Goal: Complete application form: Complete application form

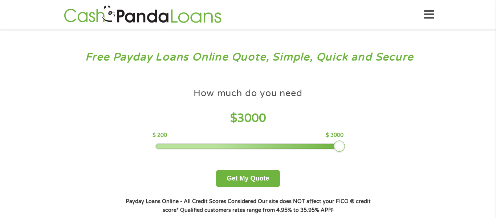
drag, startPoint x: 208, startPoint y: 146, endPoint x: 344, endPoint y: 145, distance: 136.6
click at [344, 145] on div at bounding box center [340, 146] width 12 height 12
click at [240, 177] on button "Get My Quote" at bounding box center [248, 178] width 64 height 17
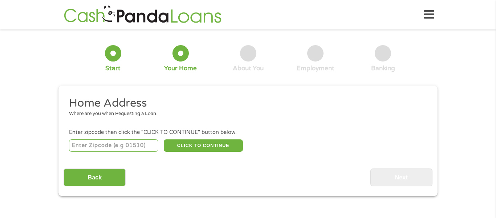
click at [116, 147] on input "number" at bounding box center [114, 145] width 90 height 12
type input "48506"
click at [215, 142] on button "CLICK TO CONTINUE" at bounding box center [203, 145] width 79 height 12
type input "48506"
type input "Flint"
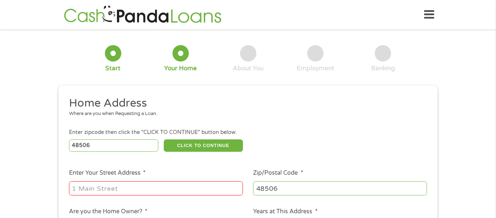
click at [120, 190] on input "Enter Your Street Address *" at bounding box center [156, 188] width 174 height 14
type input "2729 Tiptree path"
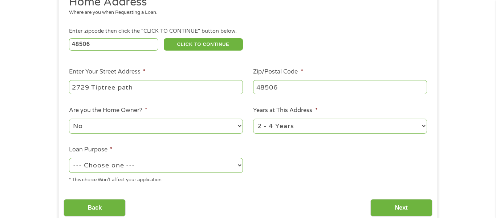
scroll to position [102, 0]
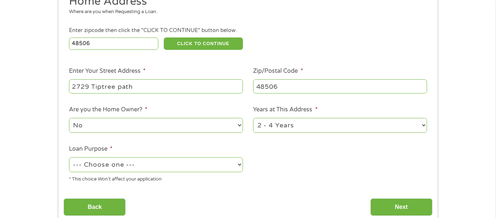
click at [287, 131] on select "1 Year or less 1 - 2 Years 2 - 4 Years Over 4 Years" at bounding box center [340, 125] width 174 height 15
select select "60months"
click at [253, 118] on select "1 Year or less 1 - 2 Years 2 - 4 Years Over 4 Years" at bounding box center [340, 125] width 174 height 15
click at [191, 122] on select "No Yes" at bounding box center [156, 125] width 174 height 15
select select "yes"
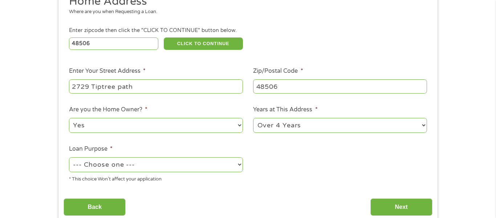
click at [69, 118] on select "No Yes" at bounding box center [156, 125] width 174 height 15
click at [185, 163] on select "--- Choose one --- Pay Bills Debt Consolidation Home Improvement Major Purchase…" at bounding box center [156, 164] width 174 height 15
click at [69, 158] on select "--- Choose one --- Pay Bills Debt Consolidation Home Improvement Major Purchase…" at bounding box center [156, 164] width 174 height 15
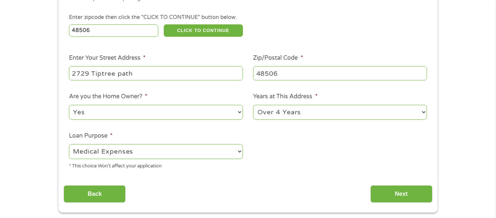
scroll to position [117, 0]
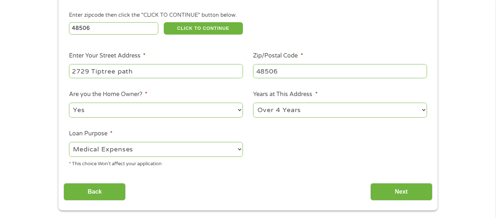
click at [172, 151] on select "--- Choose one --- Pay Bills Debt Consolidation Home Improvement Major Purchase…" at bounding box center [156, 149] width 174 height 15
select select "paybills"
click at [69, 142] on select "--- Choose one --- Pay Bills Debt Consolidation Home Improvement Major Purchase…" at bounding box center [156, 149] width 174 height 15
click at [399, 194] on input "Next" at bounding box center [402, 192] width 62 height 18
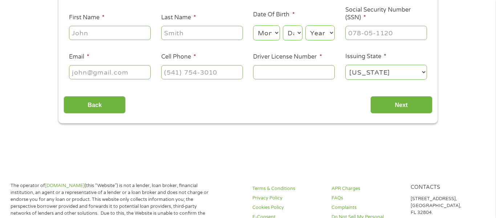
scroll to position [0, 0]
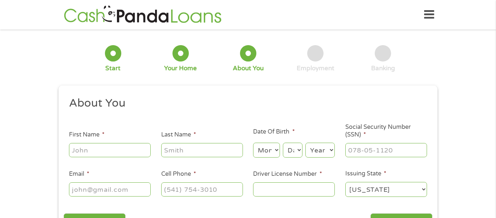
click at [121, 148] on input "First Name *" at bounding box center [110, 150] width 82 height 14
type input "[PERSON_NAME]"
click at [170, 150] on input "Last Name *" at bounding box center [202, 150] width 82 height 14
type input "[PERSON_NAME]"
click at [271, 153] on select "Month 1 2 3 4 5 6 7 8 9 10 11 12" at bounding box center [266, 149] width 27 height 15
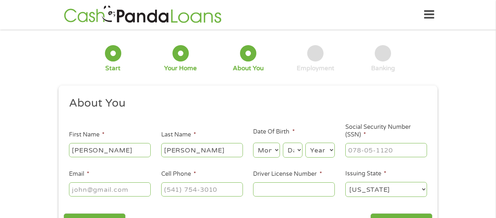
select select "4"
click at [253, 142] on select "Month 1 2 3 4 5 6 7 8 9 10 11 12" at bounding box center [266, 149] width 27 height 15
click at [294, 152] on select "Day 1 2 3 4 5 6 7 8 9 10 11 12 13 14 15 16 17 18 19 20 21 22 23 24 25 26 27 28 …" at bounding box center [293, 149] width 20 height 15
select select "9"
click at [283, 142] on select "Day 1 2 3 4 5 6 7 8 9 10 11 12 13 14 15 16 17 18 19 20 21 22 23 24 25 26 27 28 …" at bounding box center [293, 149] width 20 height 15
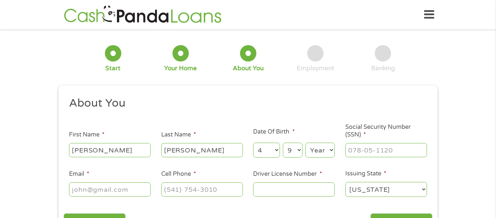
click at [322, 151] on select "Year [DATE] 2006 2005 2004 2003 2002 2001 2000 1999 1998 1997 1996 1995 1994 19…" at bounding box center [320, 149] width 29 height 15
select select "1982"
click at [306, 142] on select "Year [DATE] 2006 2005 2004 2003 2002 2001 2000 1999 1998 1997 1996 1995 1994 19…" at bounding box center [320, 149] width 29 height 15
click at [361, 154] on input "___-__-____" at bounding box center [386, 150] width 82 height 14
type input "367-98-4037"
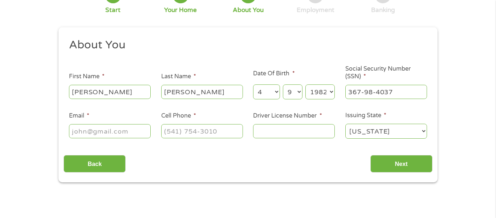
scroll to position [62, 0]
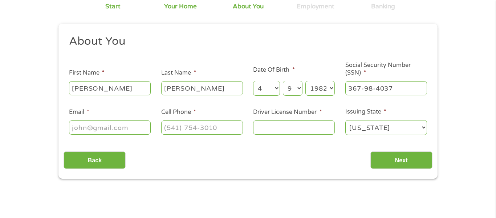
click at [120, 129] on input "Email *" at bounding box center [110, 127] width 82 height 14
type input "[EMAIL_ADDRESS][DOMAIN_NAME]"
click at [207, 128] on input "(___) ___-____" at bounding box center [202, 127] width 82 height 14
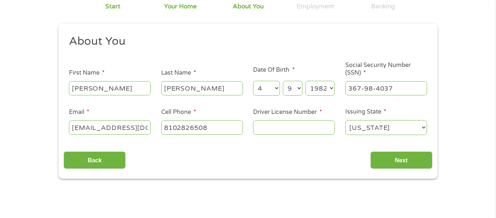
type input "[PHONE_NUMBER]"
